Goal: Information Seeking & Learning: Learn about a topic

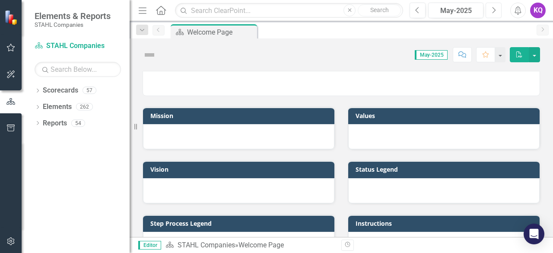
click at [494, 12] on icon "Next" at bounding box center [493, 10] width 5 height 8
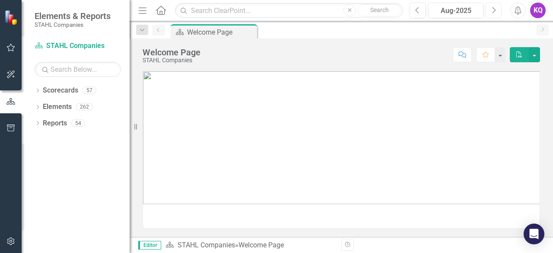
click at [494, 12] on icon "Next" at bounding box center [493, 10] width 5 height 8
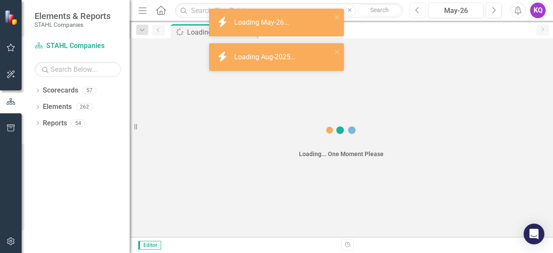
click at [424, 12] on button "Previous" at bounding box center [418, 11] width 16 height 16
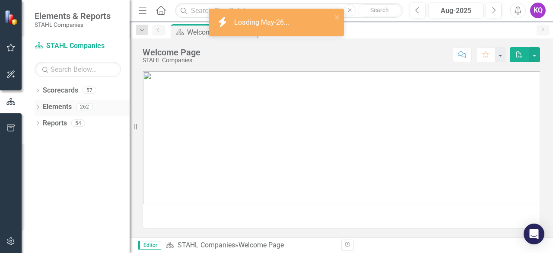
click at [38, 106] on icon at bounding box center [38, 107] width 2 height 4
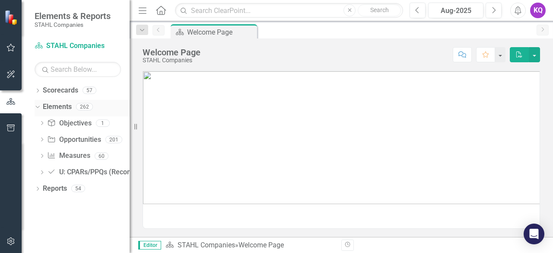
click at [36, 106] on icon at bounding box center [37, 107] width 4 height 2
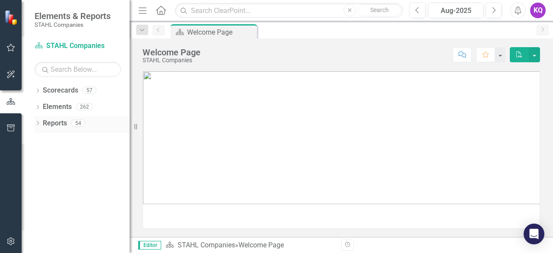
click at [36, 121] on icon "Dropdown" at bounding box center [38, 123] width 6 height 5
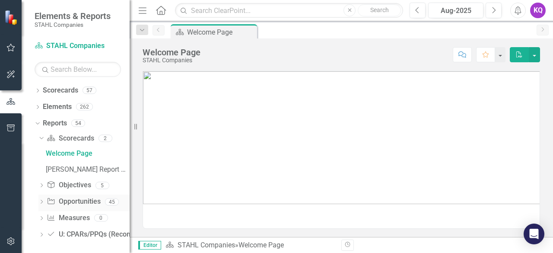
click at [43, 200] on icon "Dropdown" at bounding box center [41, 202] width 6 height 5
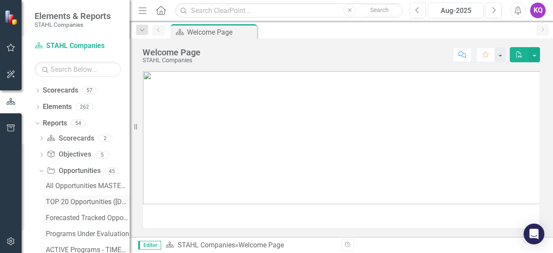
click at [65, 200] on div "TOP 20 Opportunities ([DATE] Process)" at bounding box center [88, 202] width 84 height 8
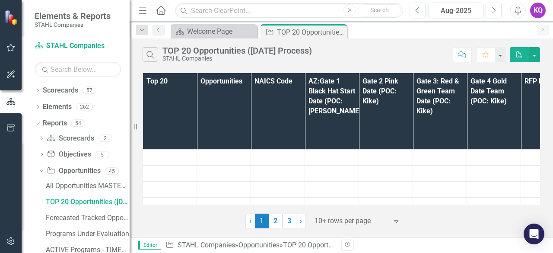
click at [142, 15] on button "Menu" at bounding box center [142, 10] width 11 height 15
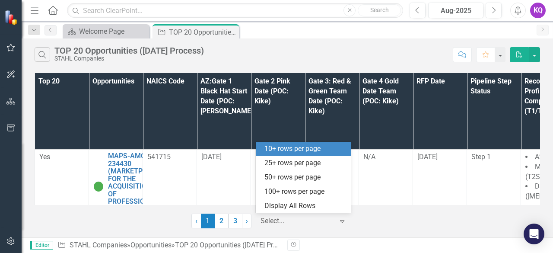
click at [280, 221] on div at bounding box center [297, 221] width 73 height 12
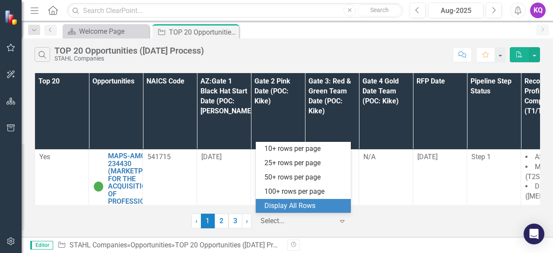
click at [288, 200] on div "Display All Rows" at bounding box center [303, 206] width 95 height 14
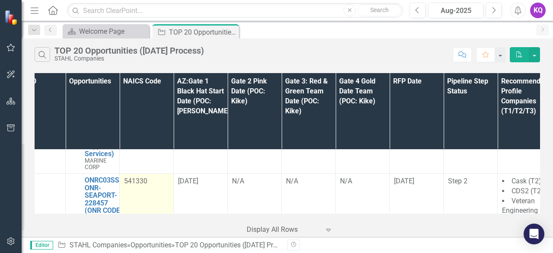
scroll to position [1064, 16]
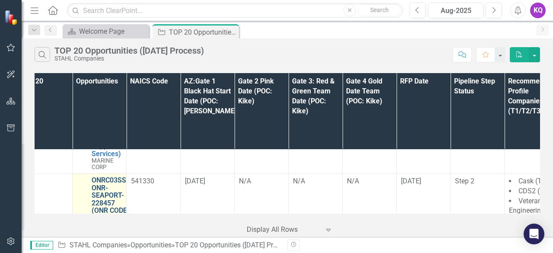
click at [109, 176] on link "ONRC03SS-ONR-SEAPORT-228457 (ONR CODE 03 SUPPORT SERVICES (SEAPORT NXG)) - Janu…" at bounding box center [110, 218] width 37 height 84
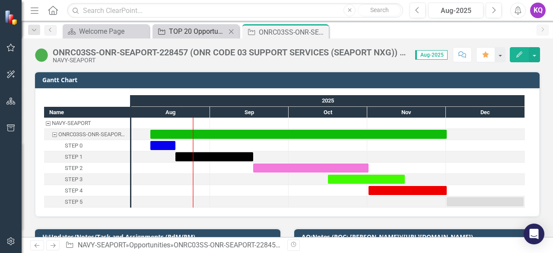
click at [184, 33] on div "TOP 20 Opportunities ([DATE] Process)" at bounding box center [197, 31] width 57 height 11
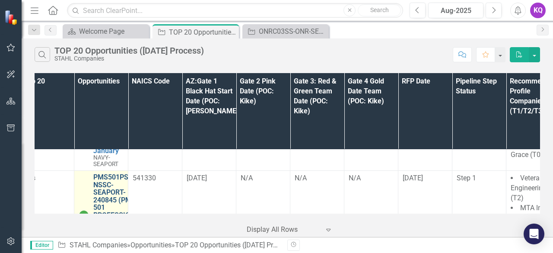
scroll to position [1170, 15]
click at [109, 173] on link "PMS501PSS-NSSC-SEAPORT-240845 (PMS 501 PROFESSIONAL SUPPORT SERVICES (SEAPORT N…" at bounding box center [118, 211] width 50 height 76
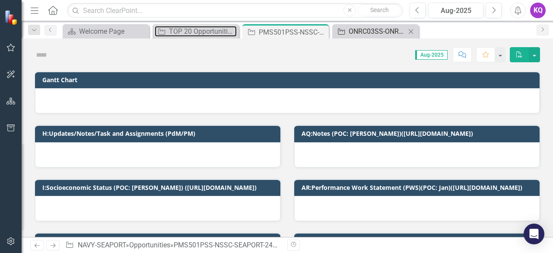
click at [187, 29] on div "TOP 20 Opportunities ([DATE] Process)" at bounding box center [203, 31] width 68 height 11
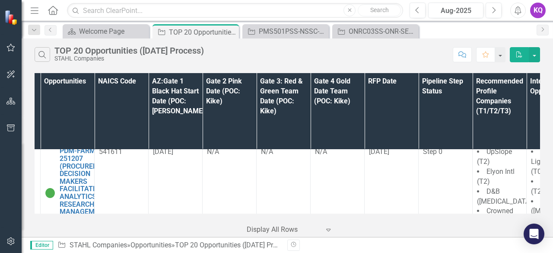
scroll to position [2471, 0]
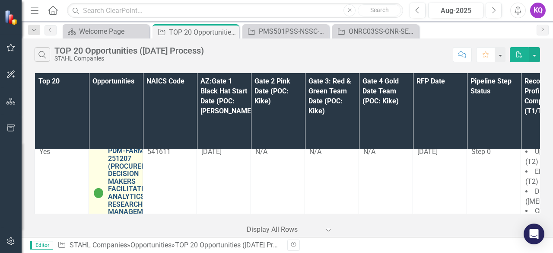
click at [110, 153] on link "PDM-FARM-VA-251207 (PROCUREMENT DECISION MAKERS FACILITATED ANALYTICS RESEARCH …" at bounding box center [134, 189] width 52 height 84
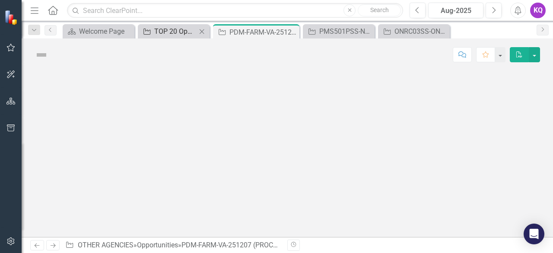
click at [174, 33] on div "TOP 20 Opportunities ([DATE] Process)" at bounding box center [175, 31] width 42 height 11
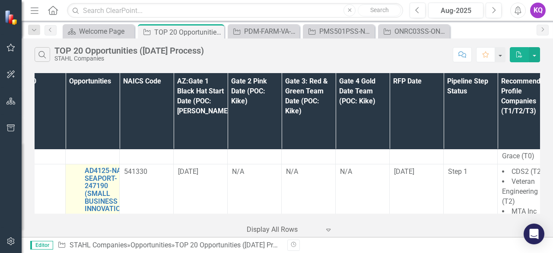
scroll to position [1359, 0]
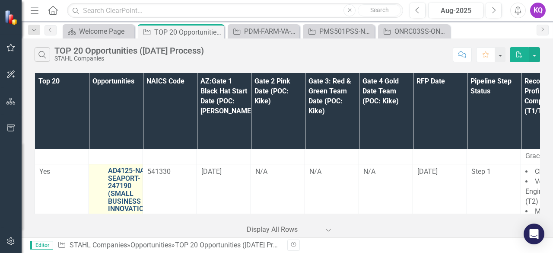
click at [132, 167] on link "AD4125-NASC-SEAPORT-247190 (SMALL BUSINESS INNOVATION RESEARCH PROGRAM AD4125 P…" at bounding box center [132, 224] width 48 height 114
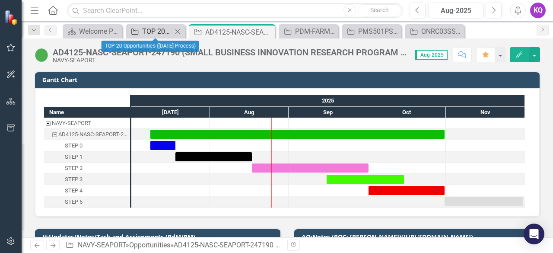
click at [155, 30] on div "TOP 20 Opportunities ([DATE] Process)" at bounding box center [157, 31] width 30 height 11
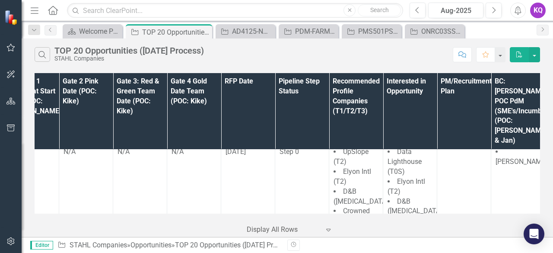
scroll to position [2471, 0]
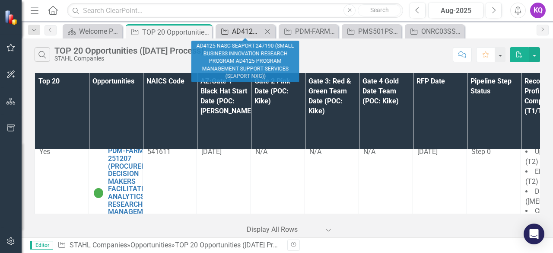
click at [240, 34] on div "AD4125-NASC-SEAPORT-247190 (SMALL BUSINESS INNOVATION RESEARCH PROGRAM AD4125 P…" at bounding box center [247, 31] width 30 height 11
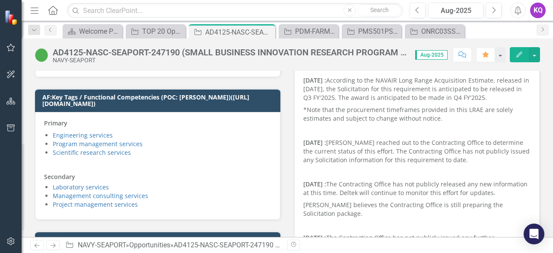
scroll to position [115, 0]
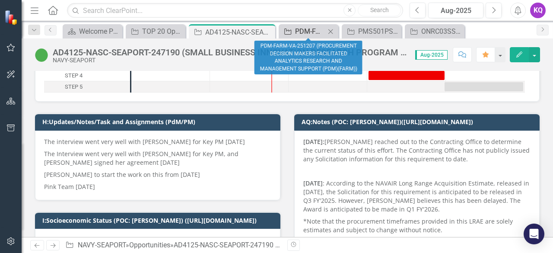
click at [301, 31] on div "PDM-FARM-VA-251207 (PROCUREMENT DECISION MAKERS FACILITATED ANALYTICS RESEARCH …" at bounding box center [310, 31] width 30 height 11
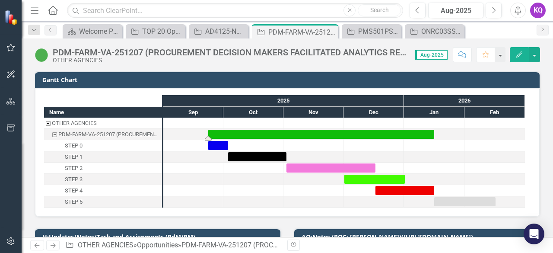
click at [329, 131] on div "Task: Start date: 2025-09-23 End date: 2026-01-16" at bounding box center [321, 134] width 226 height 9
click at [316, 216] on div "Name OTHER AGENCIES PDM-FARM-VA-251207 (PROCUREMENT DECISION MAKERS FACILITATED…" at bounding box center [287, 152] width 505 height 128
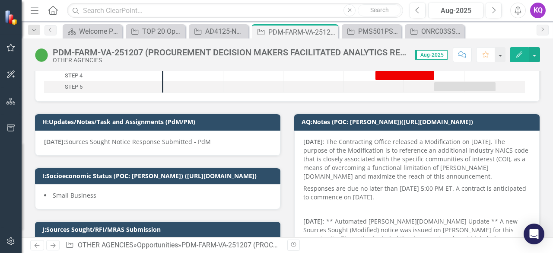
scroll to position [115, 0]
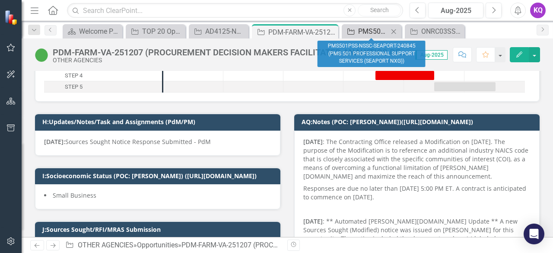
click at [357, 27] on link "Opportunity PMS501PSS-NSSC-SEAPORT-240845 (PMS 501 PROFESSIONAL SUPPORT SERVICE…" at bounding box center [366, 31] width 45 height 11
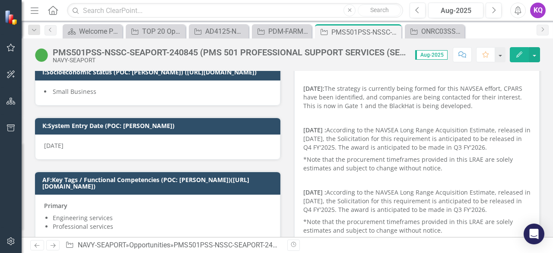
scroll to position [115, 0]
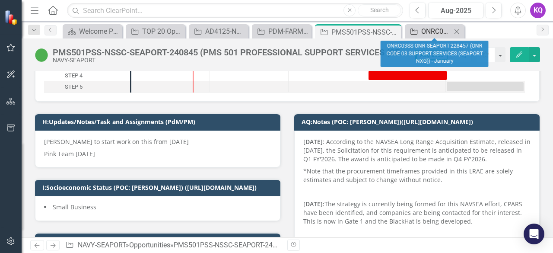
click at [418, 28] on link "Opportunity ONRC03SS-ONR-SEAPORT-228457 (ONR CODE 03 SUPPORT SERVICES (SEAPORT …" at bounding box center [429, 31] width 45 height 11
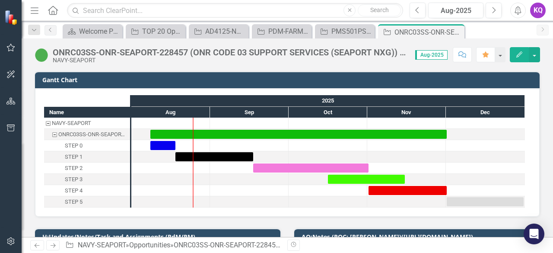
scroll to position [115, 0]
